Goal: Information Seeking & Learning: Learn about a topic

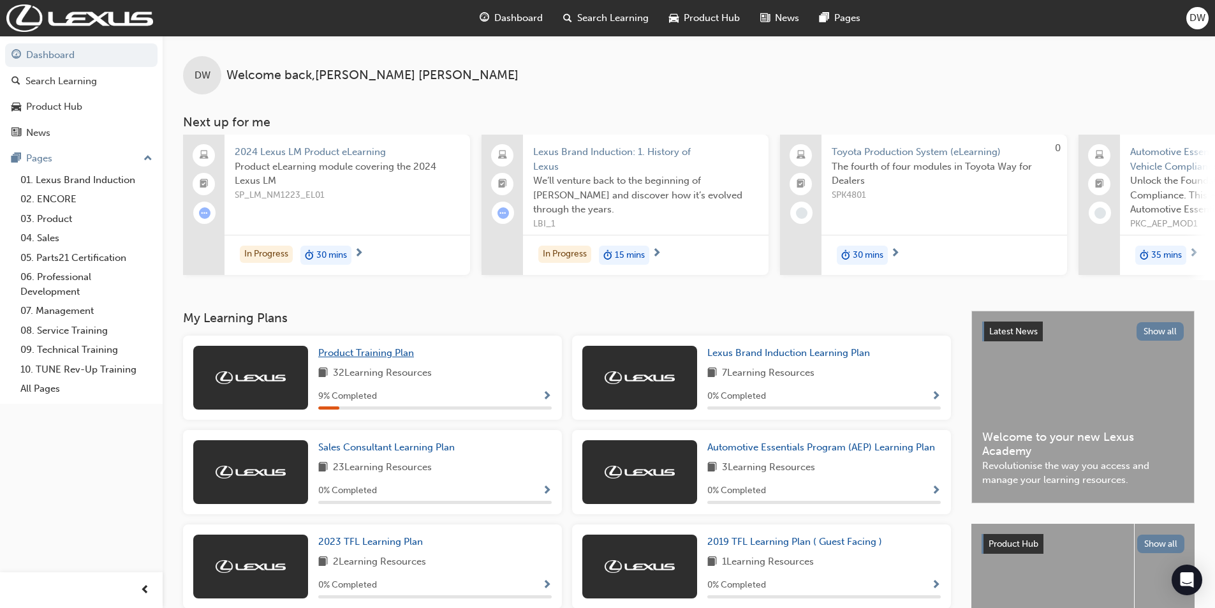
click at [370, 353] on span "Product Training Plan" at bounding box center [366, 352] width 96 height 11
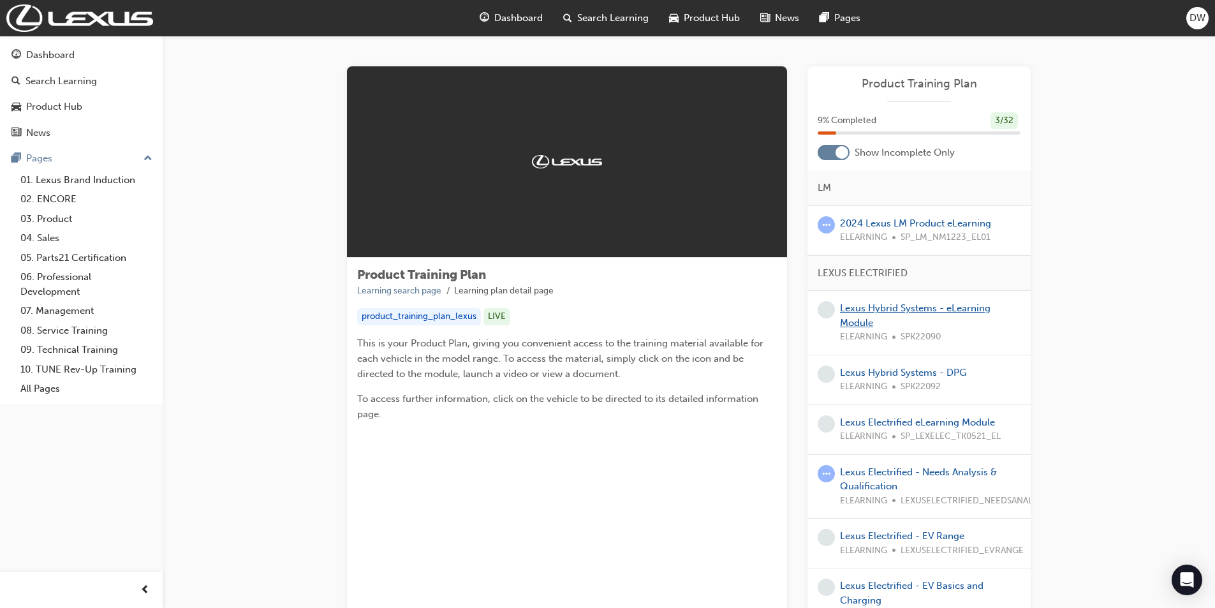
click at [861, 309] on link "Lexus Hybrid Systems - eLearning Module" at bounding box center [915, 315] width 150 height 26
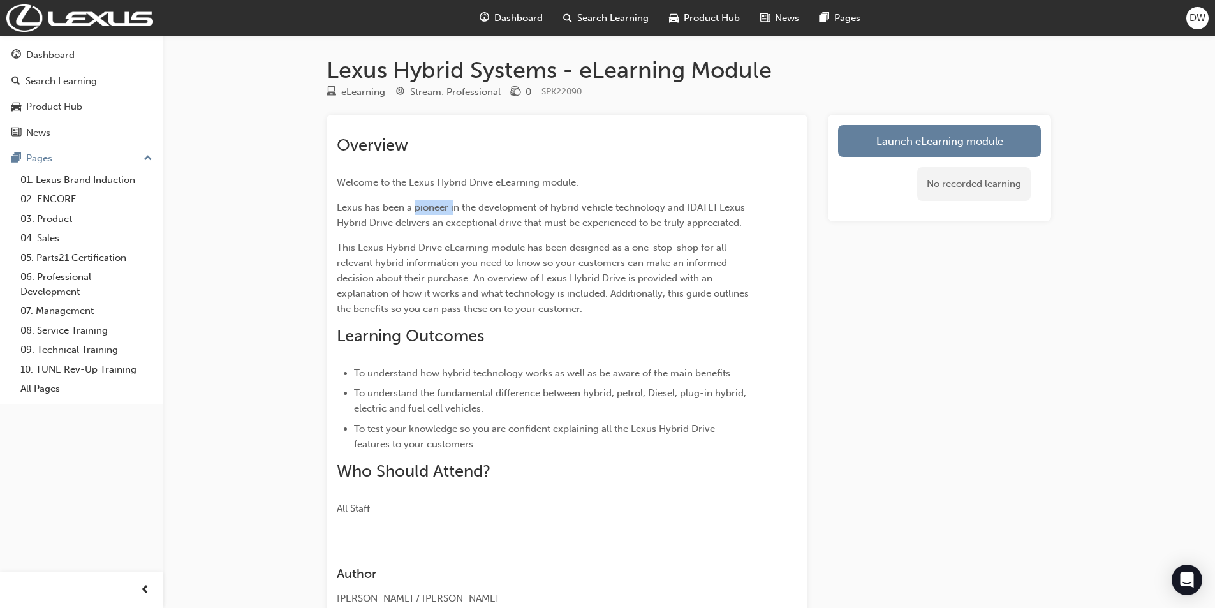
drag, startPoint x: 414, startPoint y: 207, endPoint x: 453, endPoint y: 207, distance: 38.3
click at [453, 207] on span "Lexus has been a pioneer in the development of hybrid vehicle technology and [D…" at bounding box center [542, 215] width 411 height 27
click at [897, 145] on link "Launch eLearning module" at bounding box center [939, 141] width 203 height 32
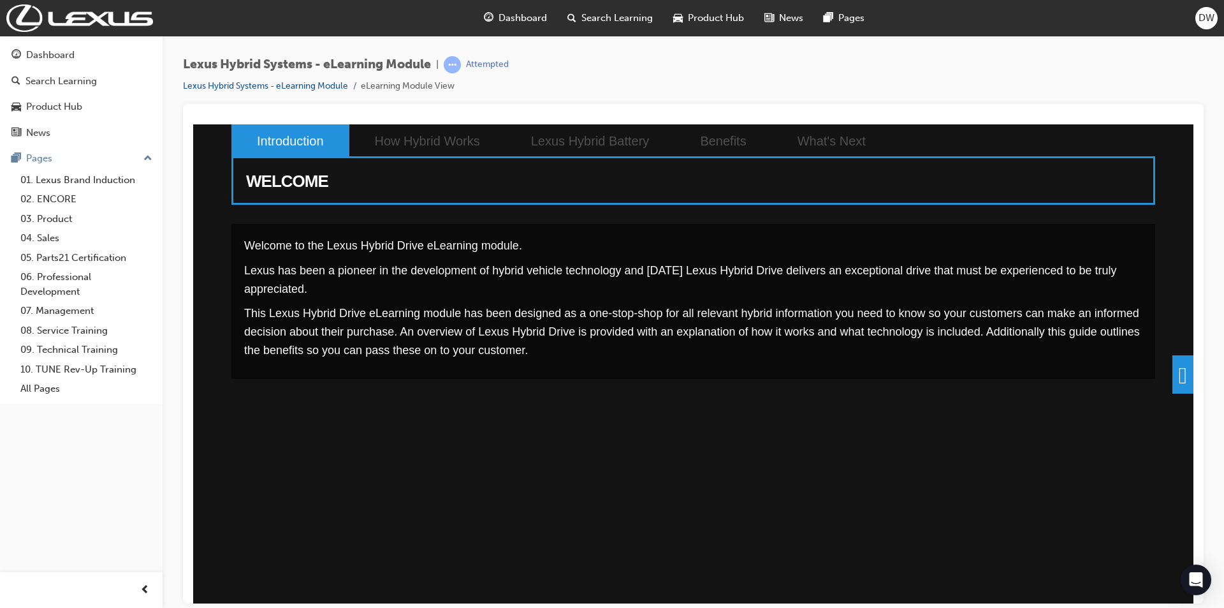
click at [1173, 374] on span at bounding box center [1183, 374] width 21 height 38
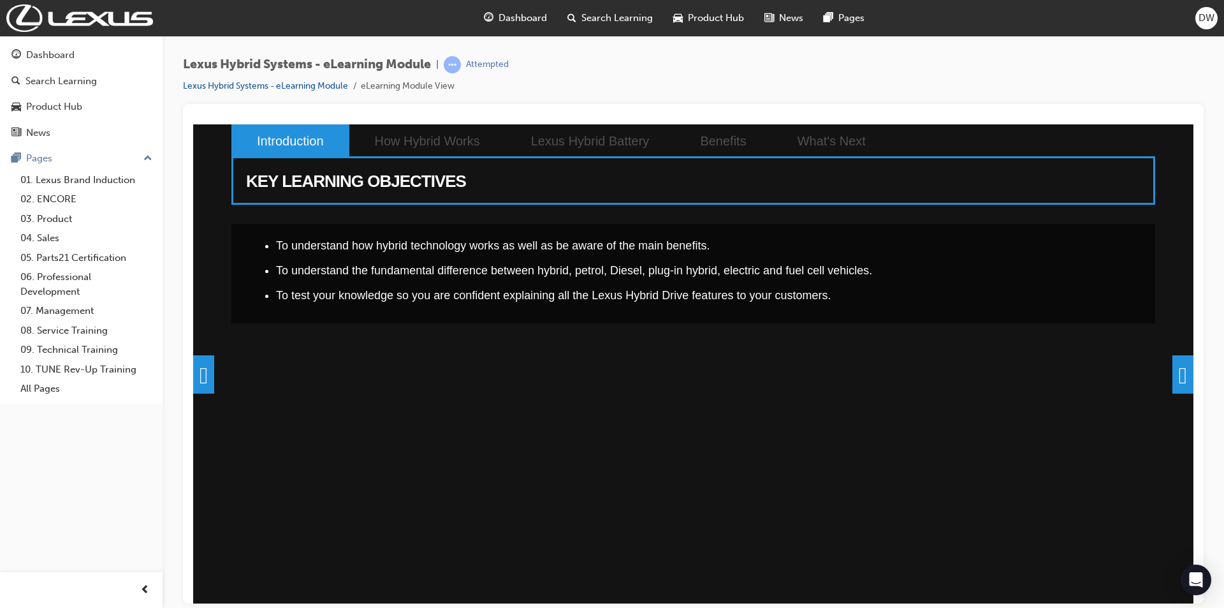
click at [1173, 365] on span at bounding box center [1183, 374] width 21 height 38
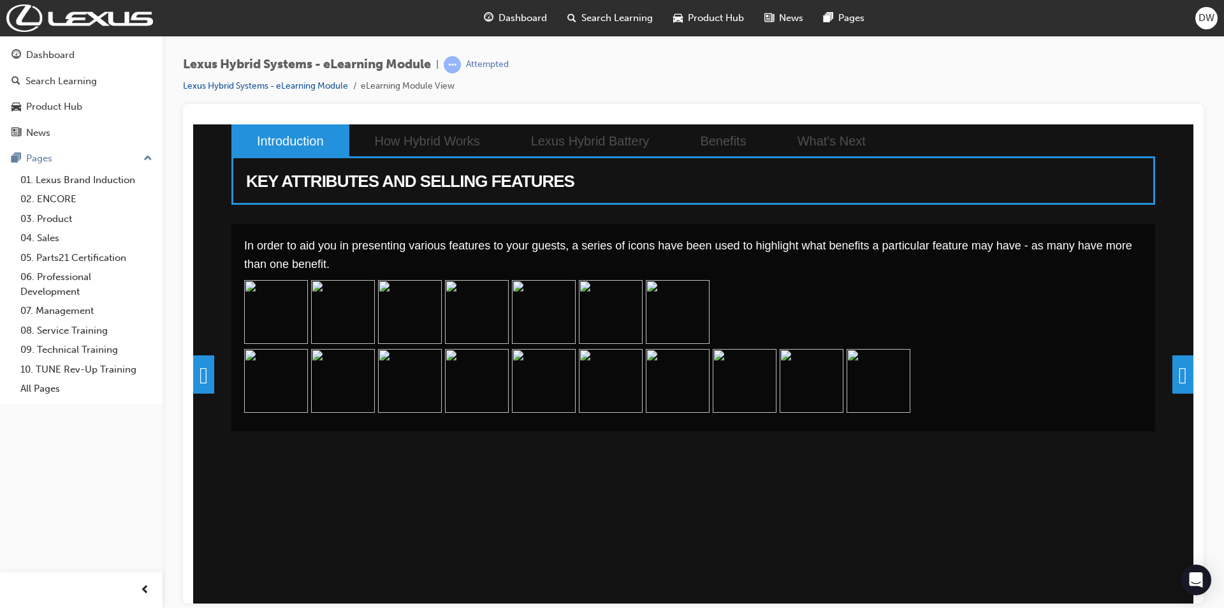
click at [406, 309] on img at bounding box center [410, 311] width 64 height 64
click at [1173, 377] on span at bounding box center [1183, 374] width 21 height 38
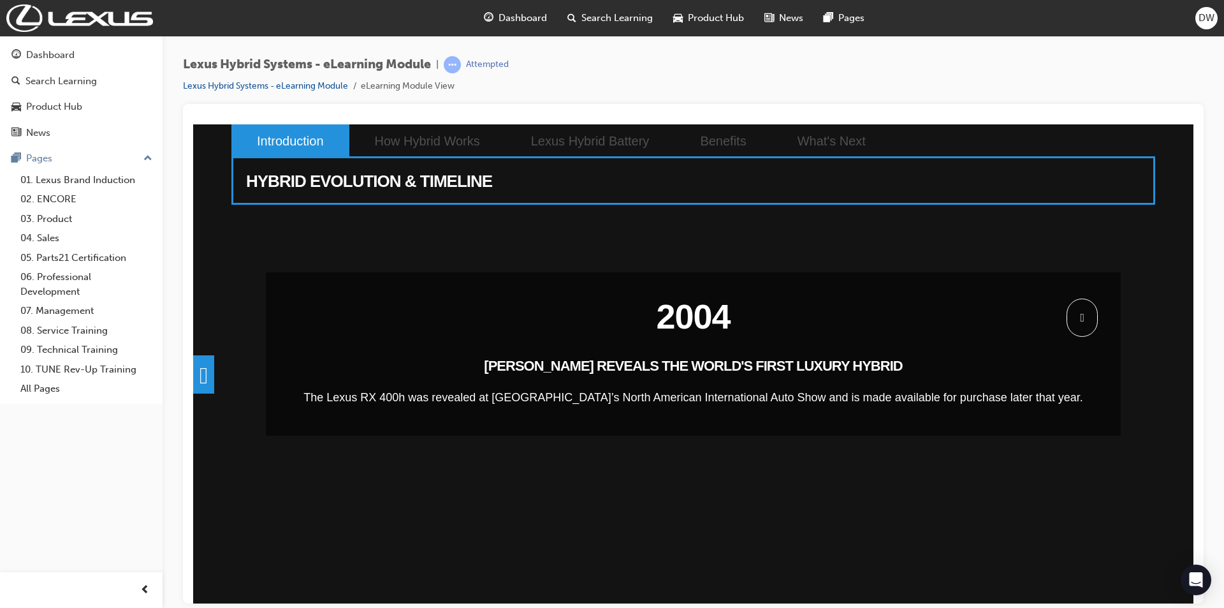
click at [1074, 317] on span at bounding box center [1082, 317] width 31 height 38
